Goal: Task Accomplishment & Management: Manage account settings

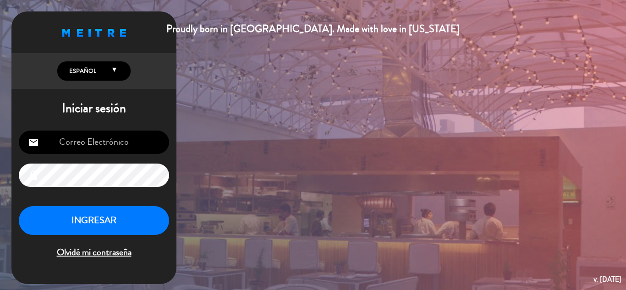
type input "[EMAIL_ADDRESS][DOMAIN_NAME]"
click at [75, 220] on button "INGRESAR" at bounding box center [94, 220] width 150 height 29
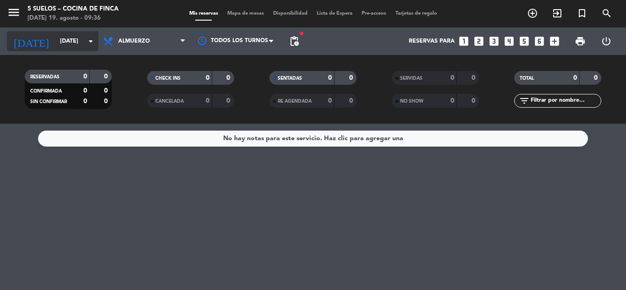
click at [55, 40] on input "[DATE]" at bounding box center [93, 41] width 77 height 16
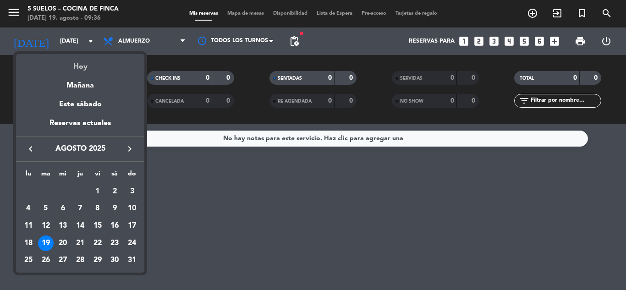
click at [77, 61] on div "Hoy" at bounding box center [80, 63] width 128 height 19
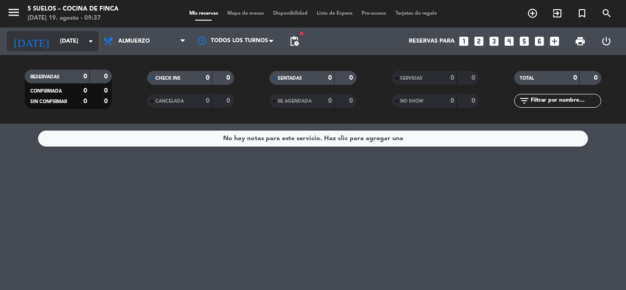
click at [72, 41] on input "[DATE]" at bounding box center [93, 41] width 77 height 16
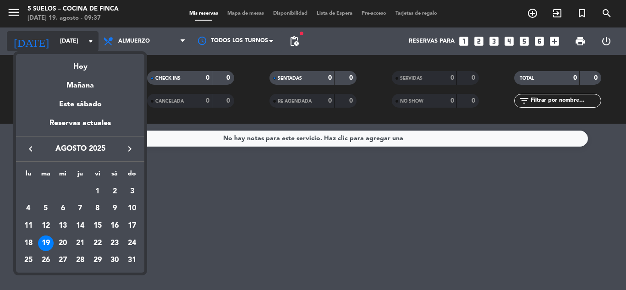
click at [72, 41] on div at bounding box center [313, 145] width 626 height 290
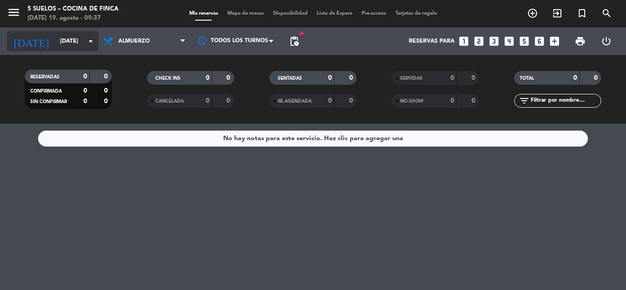
click at [72, 41] on input "[DATE]" at bounding box center [93, 41] width 77 height 16
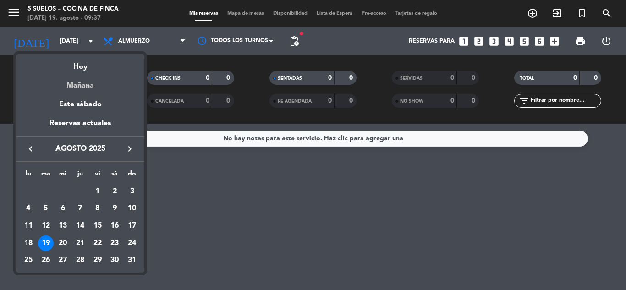
click at [80, 83] on div "Mañana" at bounding box center [80, 82] width 128 height 19
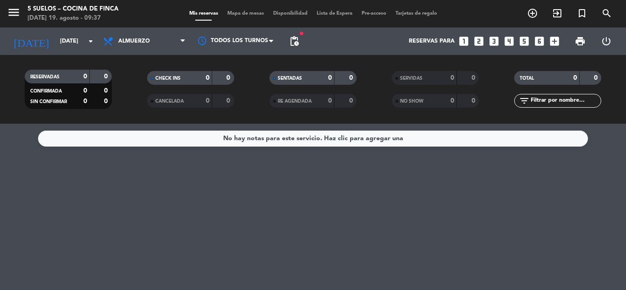
type input "mié. 20 ago."
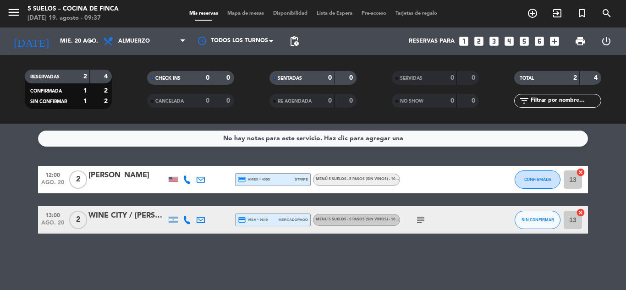
click at [0, 138] on service-notes "No hay notas para este servicio. Haz clic para agregar una" at bounding box center [313, 139] width 626 height 16
click at [2, 189] on bookings-row "12:00 [DATE] 2 [PERSON_NAME] credit_card amex * 4005 stripe MENÚ 5 SUELOS - 5 P…" at bounding box center [313, 200] width 626 height 68
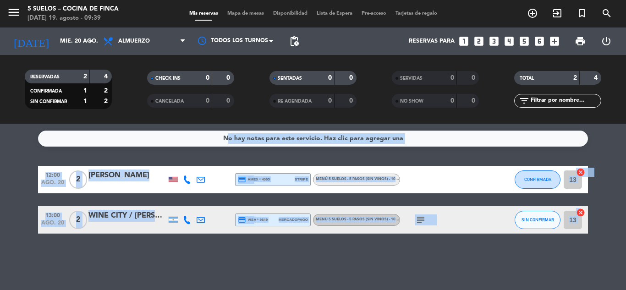
drag, startPoint x: 23, startPoint y: 168, endPoint x: 580, endPoint y: 216, distance: 558.3
click at [580, 216] on bookings-row "12:00 [DATE] 2 [PERSON_NAME] credit_card amex * 4005 stripe MENÚ 5 SUELOS - 5 P…" at bounding box center [313, 200] width 626 height 68
click at [0, 181] on bookings-row "12:00 [DATE] 2 [PERSON_NAME] credit_card amex * 4005 stripe MENÚ 5 SUELOS - 5 P…" at bounding box center [313, 200] width 626 height 68
